Goal: Obtain resource: Obtain resource

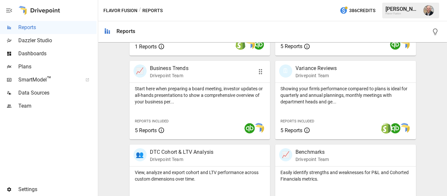
scroll to position [229, 0]
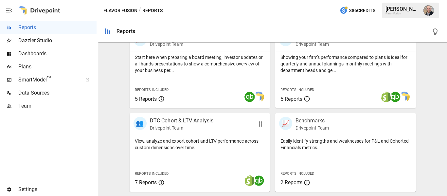
click at [196, 128] on p "Drivepoint Team" at bounding box center [182, 128] width 64 height 7
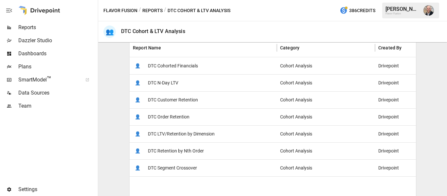
scroll to position [131, 0]
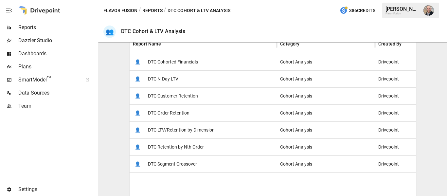
click at [239, 63] on div "👤 DTC Cohorted Financials" at bounding box center [203, 61] width 147 height 17
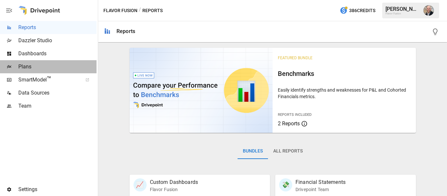
click at [58, 67] on span "Plans" at bounding box center [57, 67] width 78 height 8
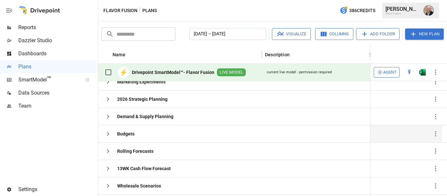
scroll to position [29, 0]
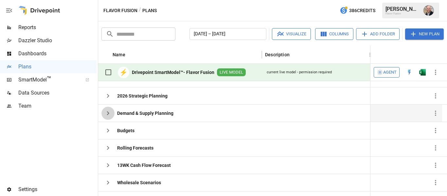
click at [111, 114] on icon "button" at bounding box center [108, 113] width 8 height 8
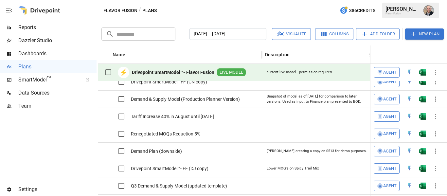
scroll to position [93, 0]
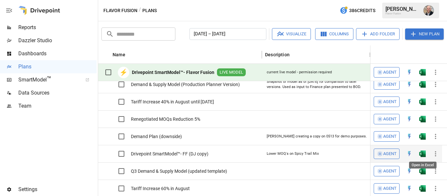
click at [422, 36] on img "Open in Excel" at bounding box center [423, 32] width 7 height 7
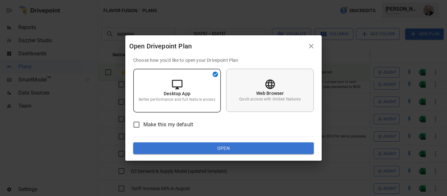
click at [282, 91] on p "Web Browser" at bounding box center [271, 93] width 28 height 7
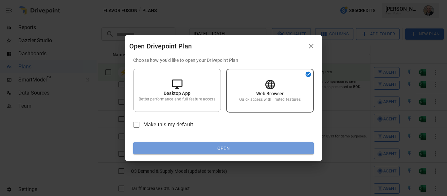
click at [264, 151] on button "Open" at bounding box center [223, 149] width 181 height 12
